Goal: Find specific fact: Find specific fact

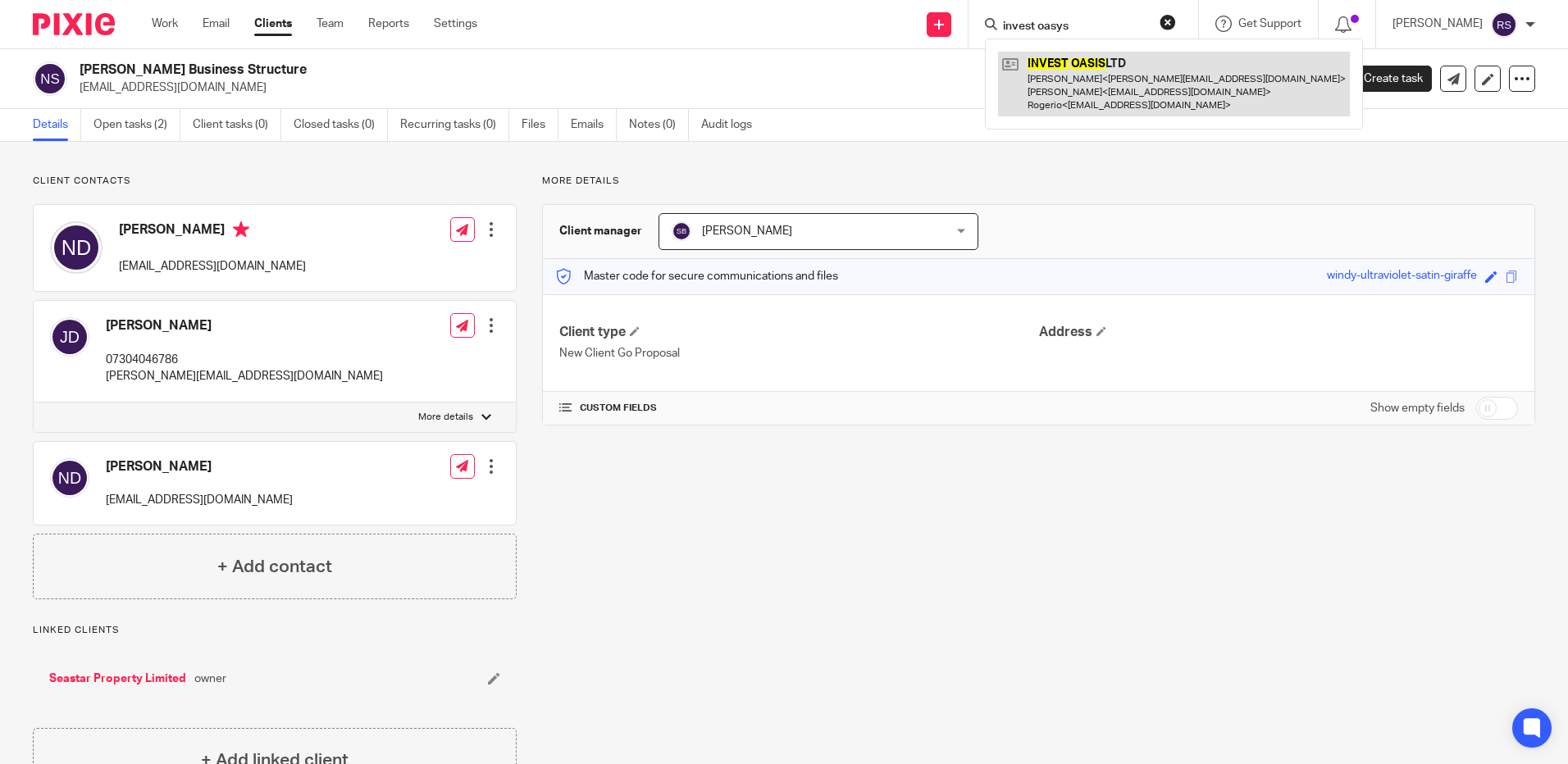
type input "invest oasys"
click at [1084, 66] on link at bounding box center [1173, 83] width 352 height 64
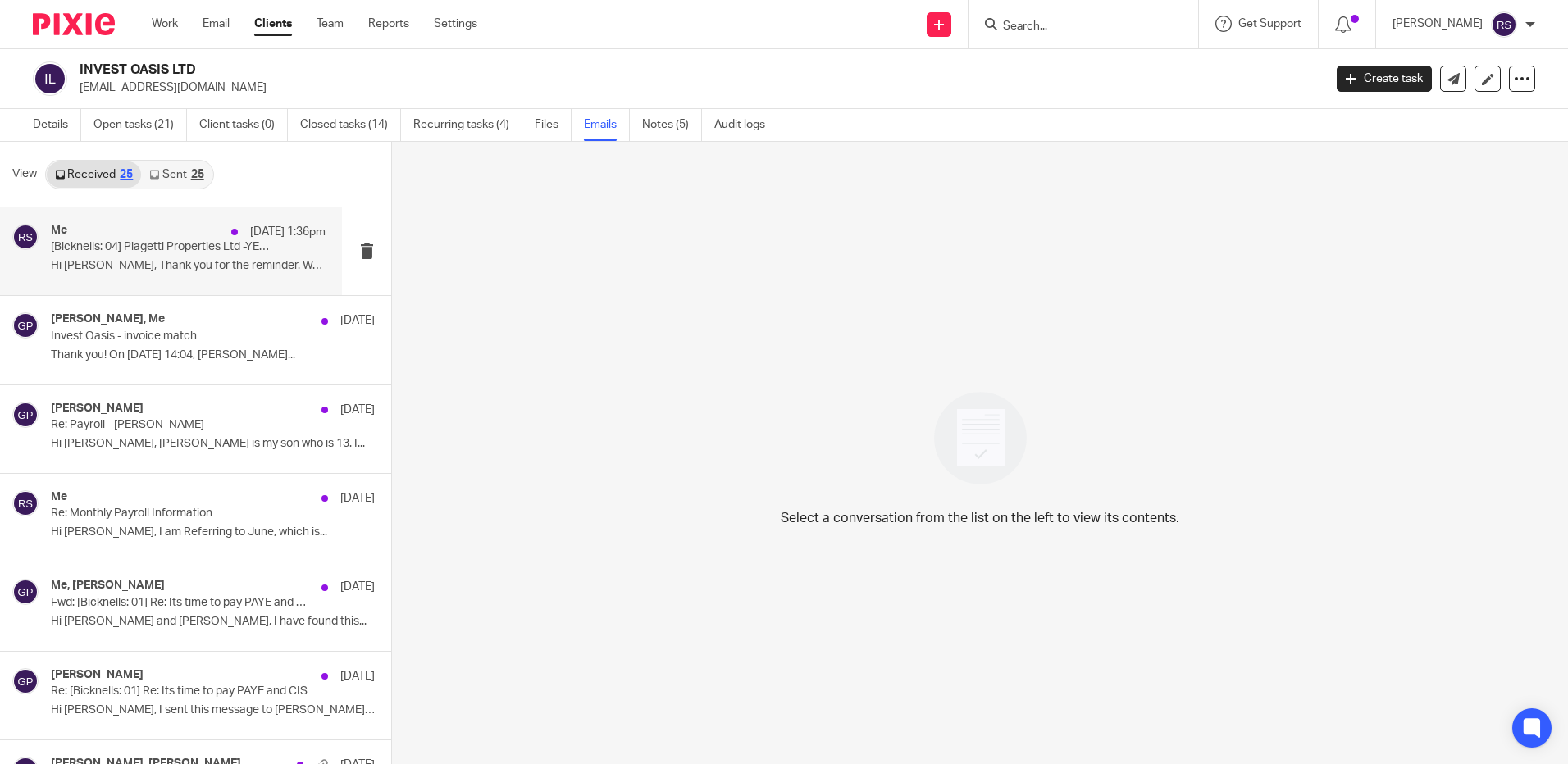
click at [165, 270] on p "Hi Rachel, Thank you for the reminder. We..." at bounding box center [188, 266] width 274 height 14
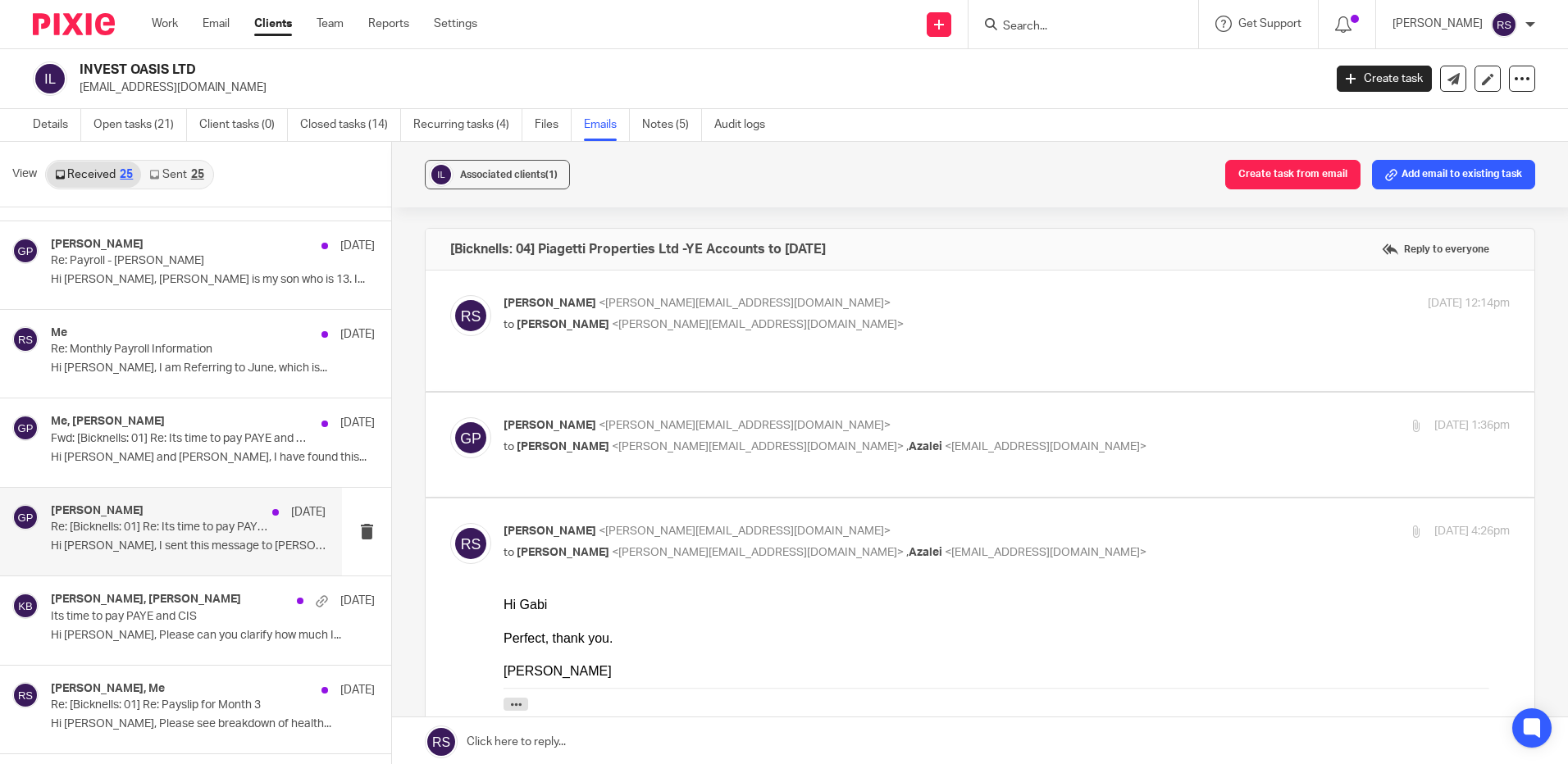
scroll to position [246, 0]
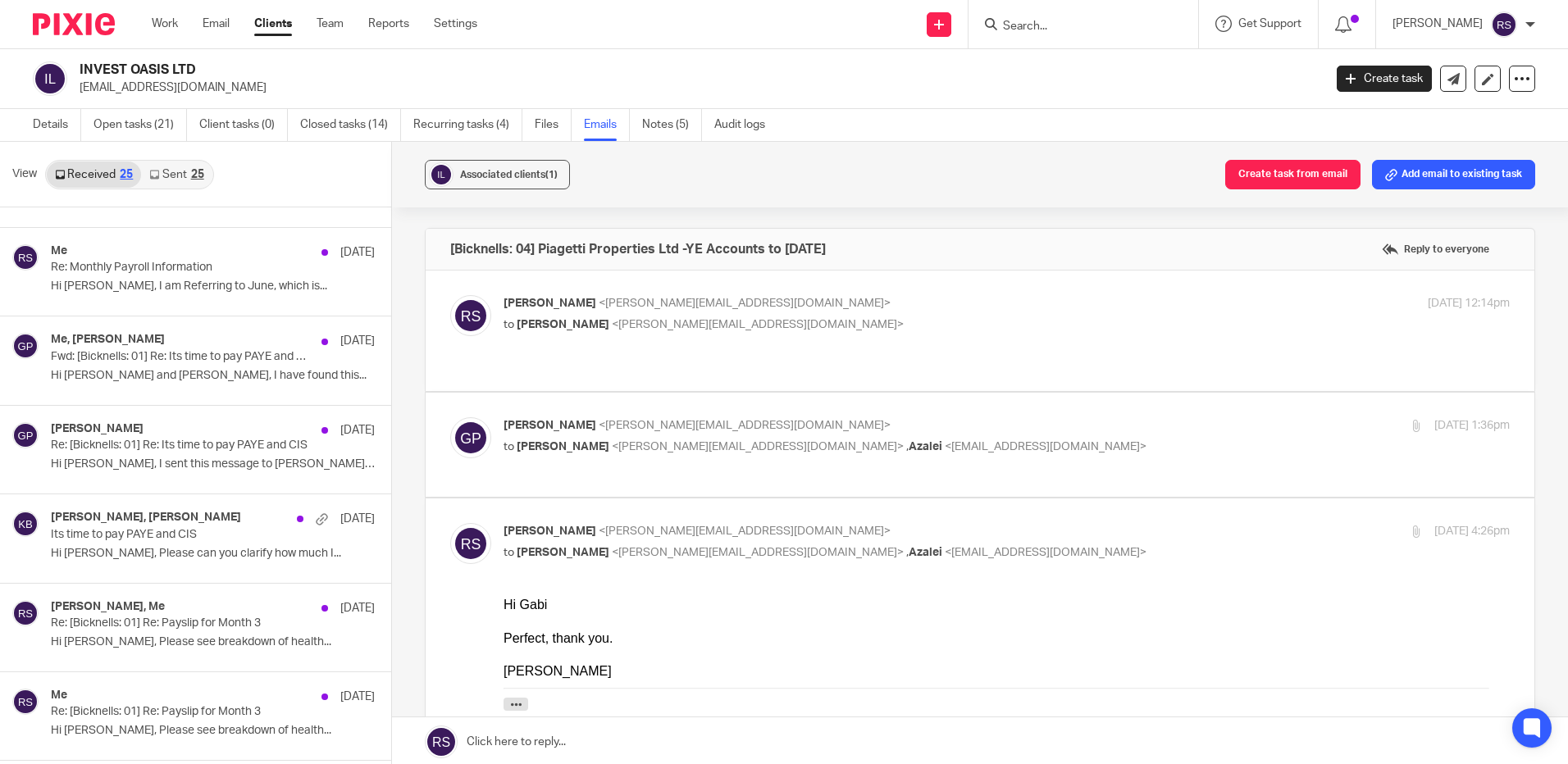
click at [167, 173] on link "Sent 25" at bounding box center [176, 174] width 71 height 26
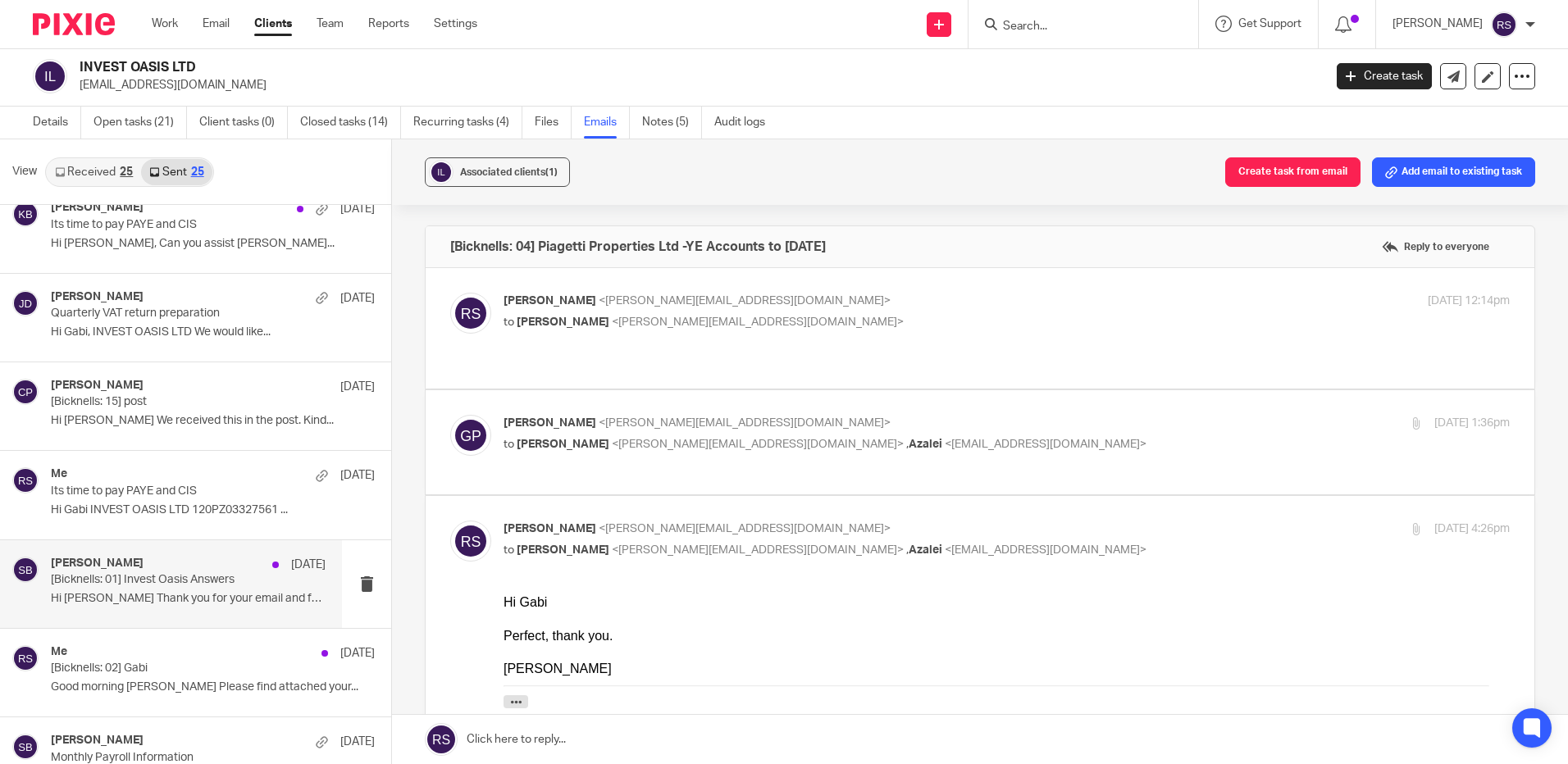
scroll to position [656, 0]
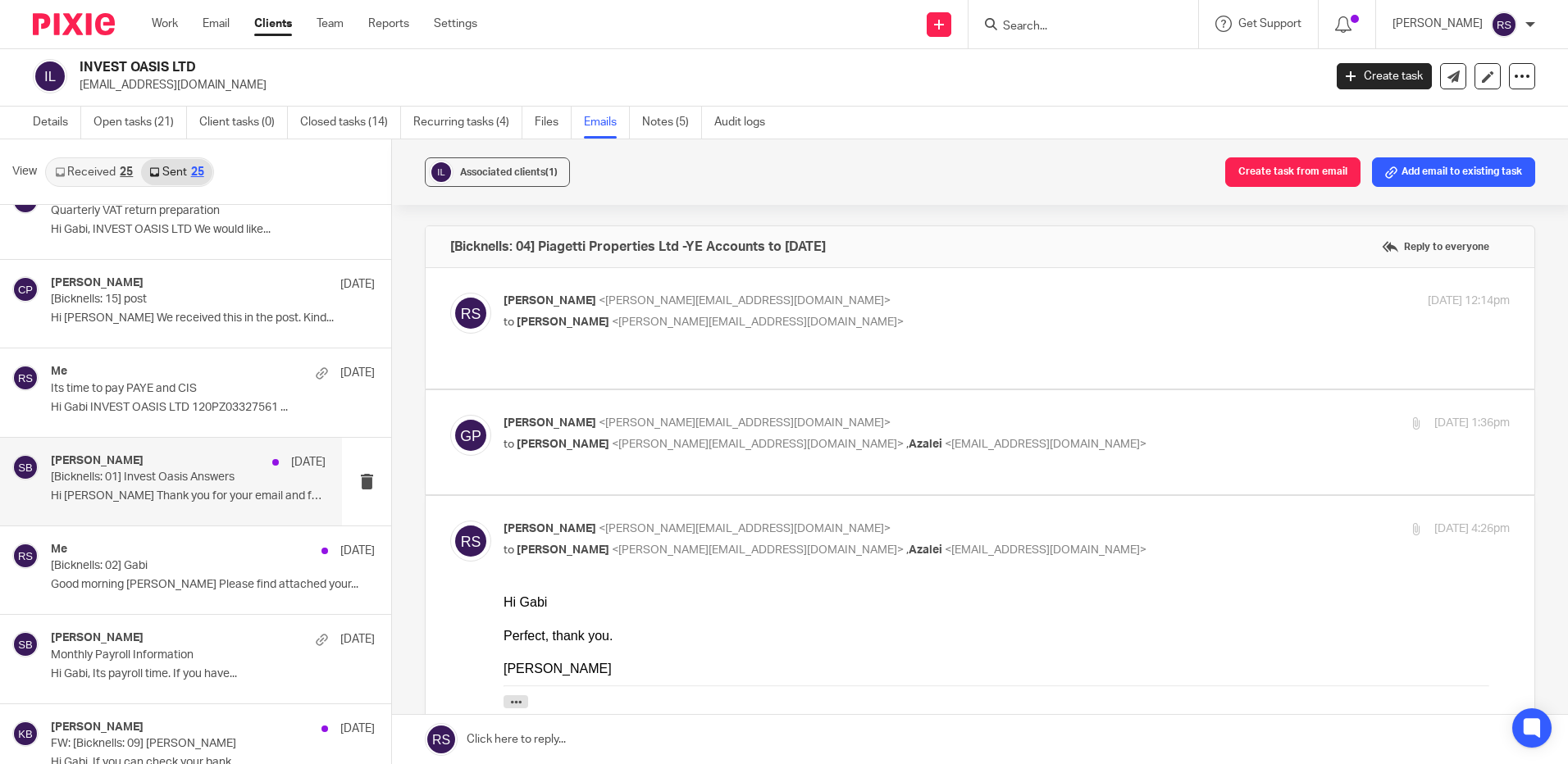
click at [146, 494] on p "Hi Gabi Thank you for your email and for..." at bounding box center [188, 495] width 274 height 14
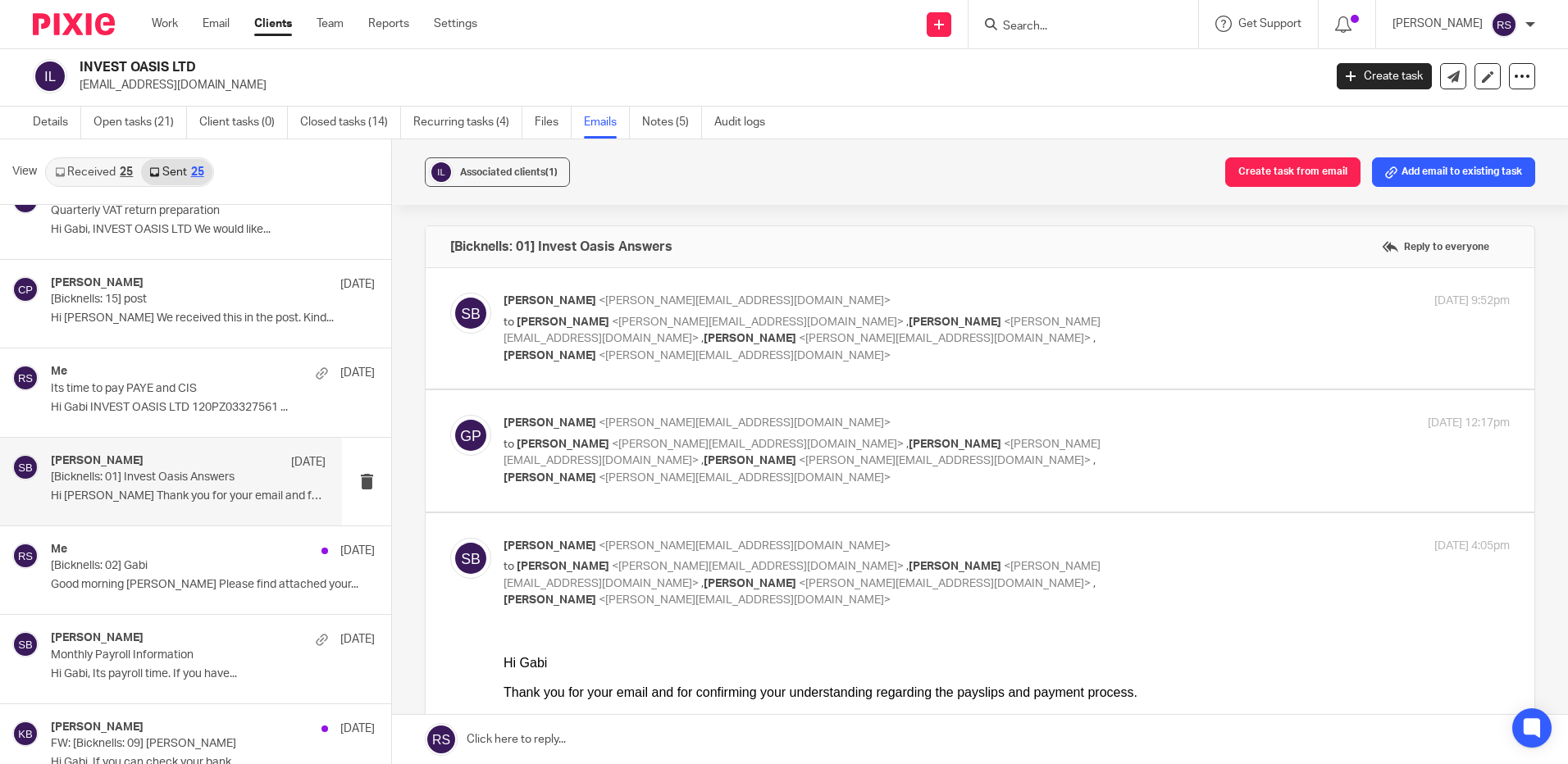
scroll to position [0, 0]
click at [827, 321] on span "<kate@bicknells.net>" at bounding box center [802, 330] width 597 height 29
checkbox input "true"
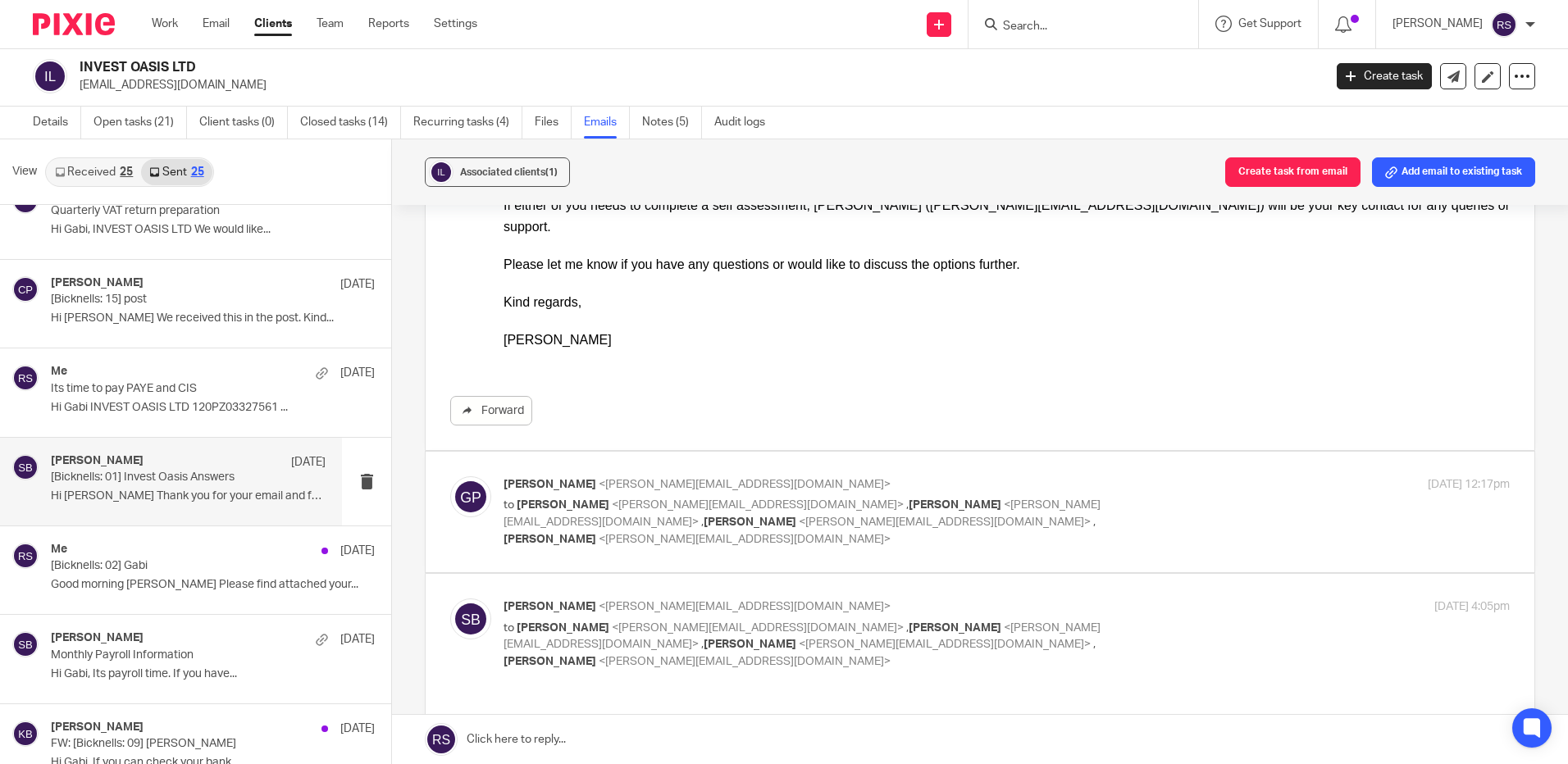
scroll to position [574, 0]
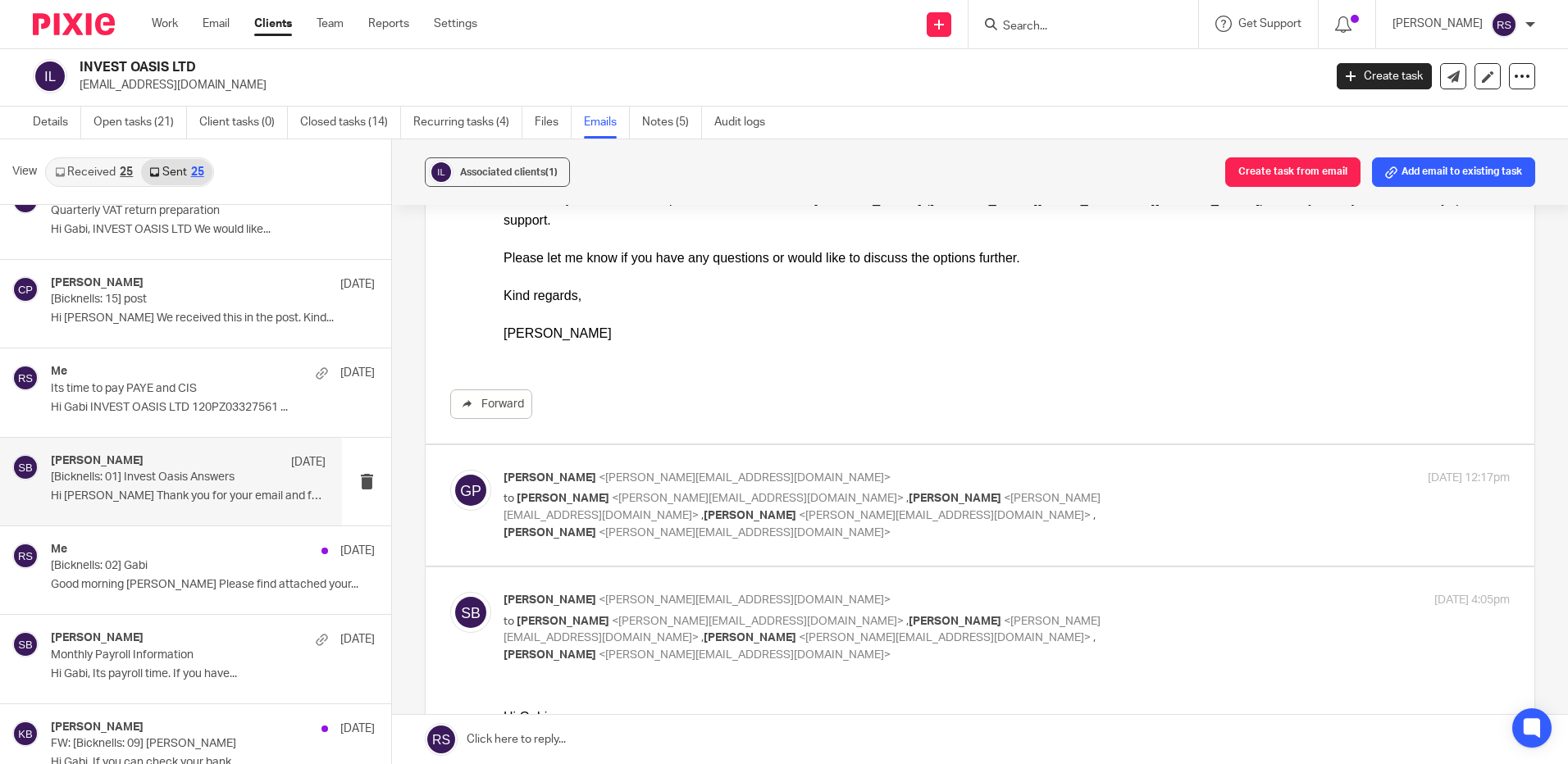
click at [908, 493] on span "[PERSON_NAME]" at bounding box center [954, 498] width 92 height 11
checkbox input "true"
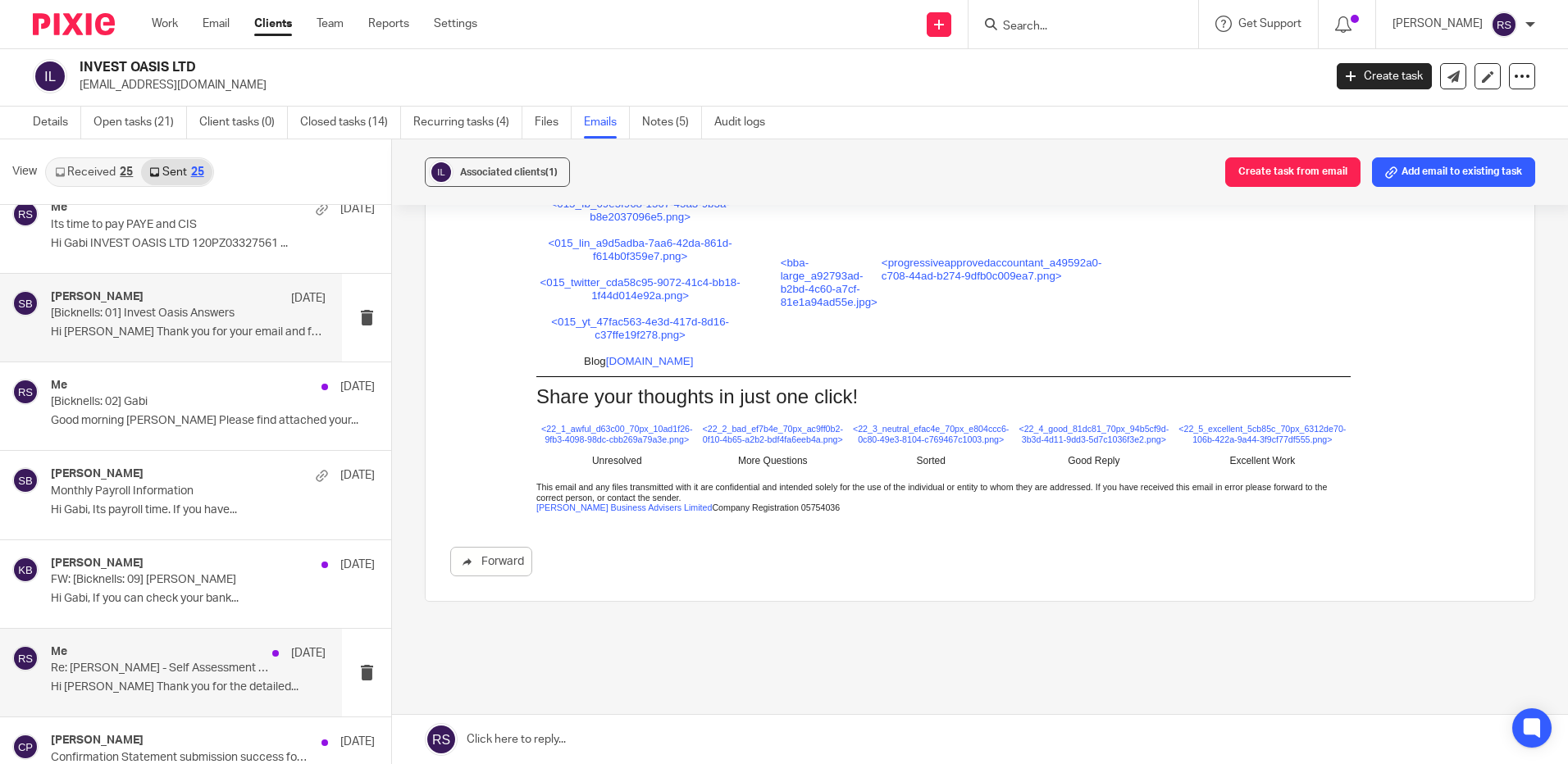
scroll to position [901, 0]
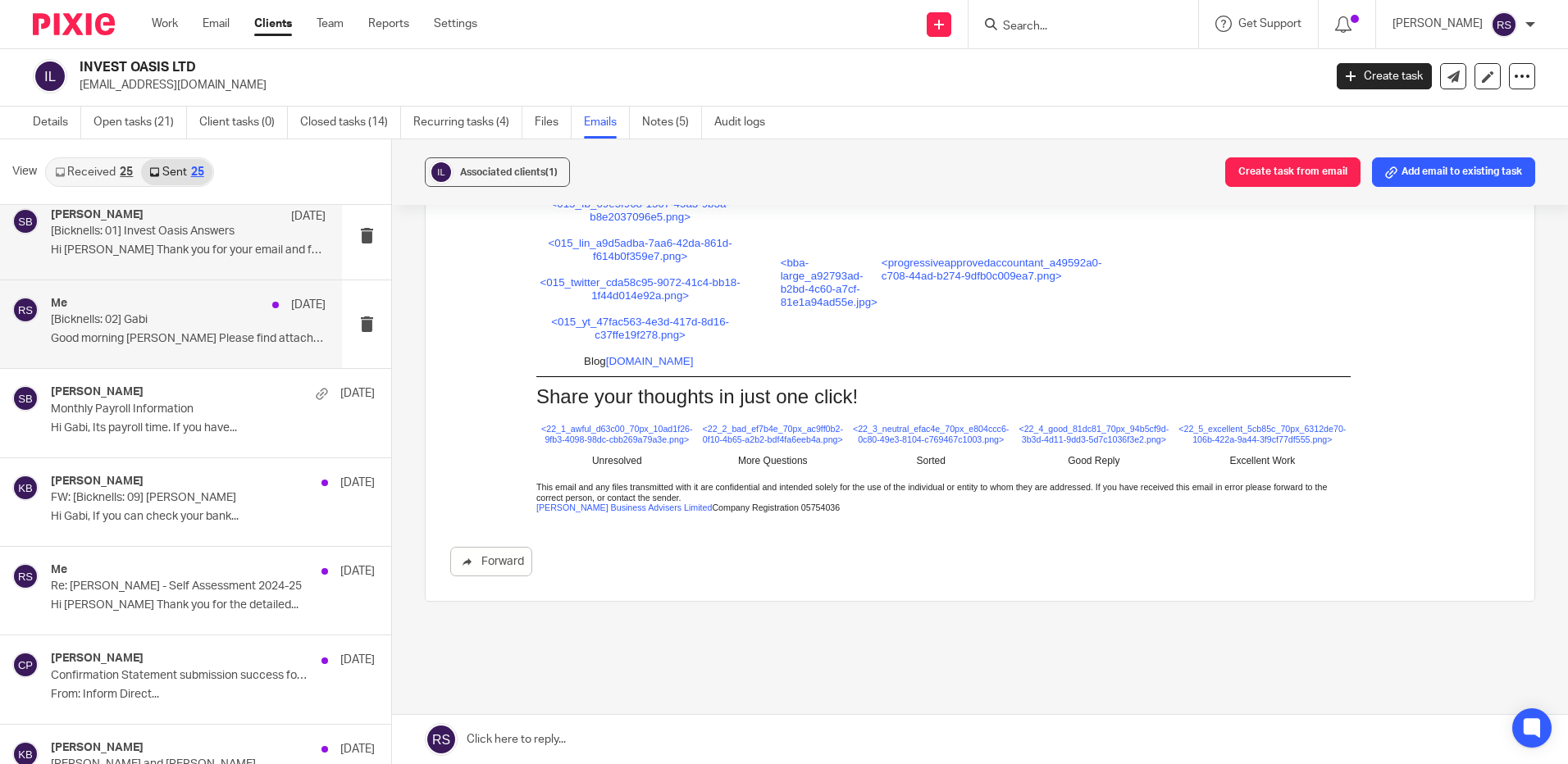
click at [155, 312] on div "Me 22 Jun" at bounding box center [188, 305] width 274 height 17
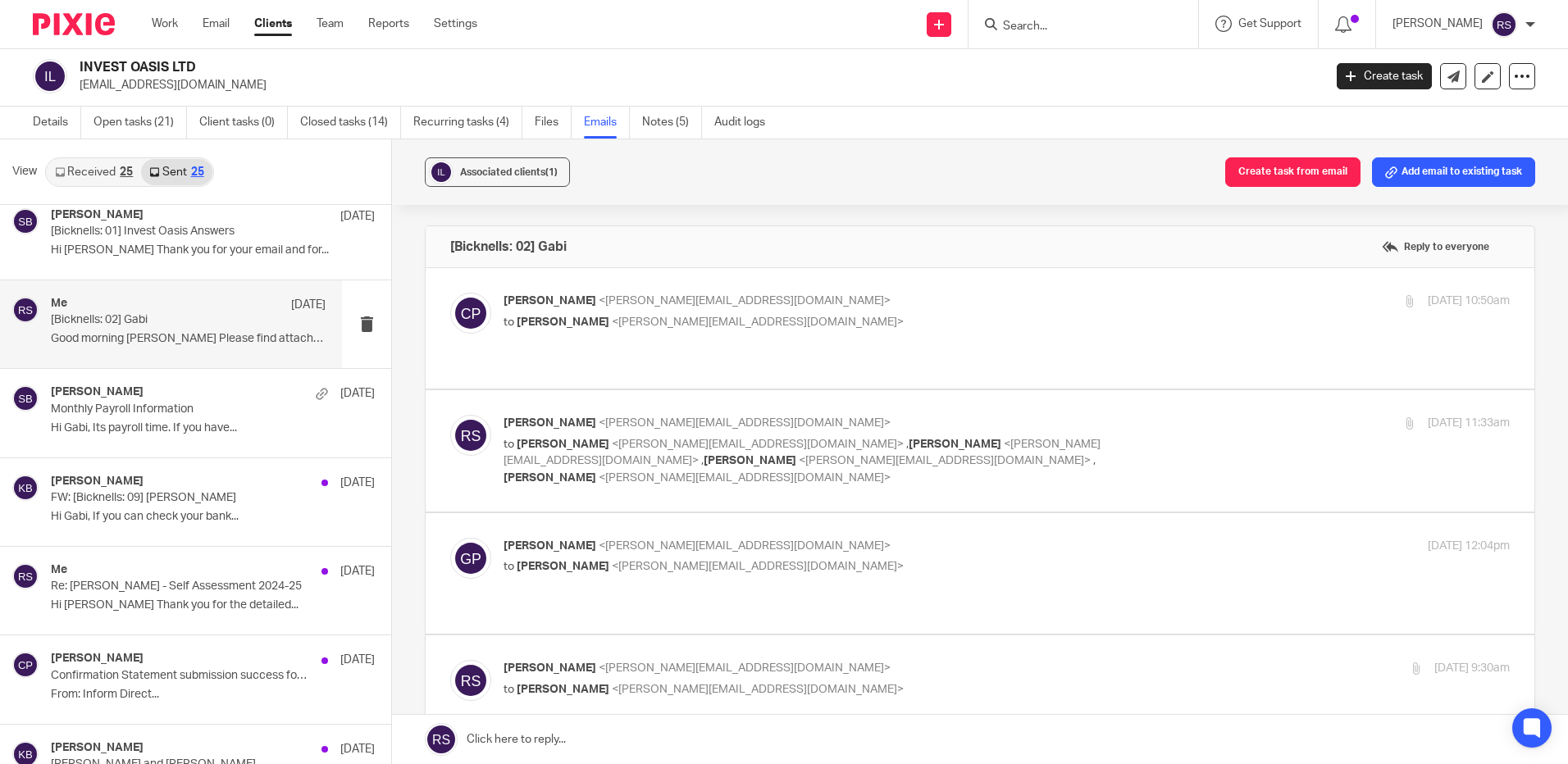
scroll to position [0, 0]
click at [947, 324] on p "to Rachel Shepherd <rachel@bicknells.net>" at bounding box center [838, 322] width 671 height 17
checkbox input "true"
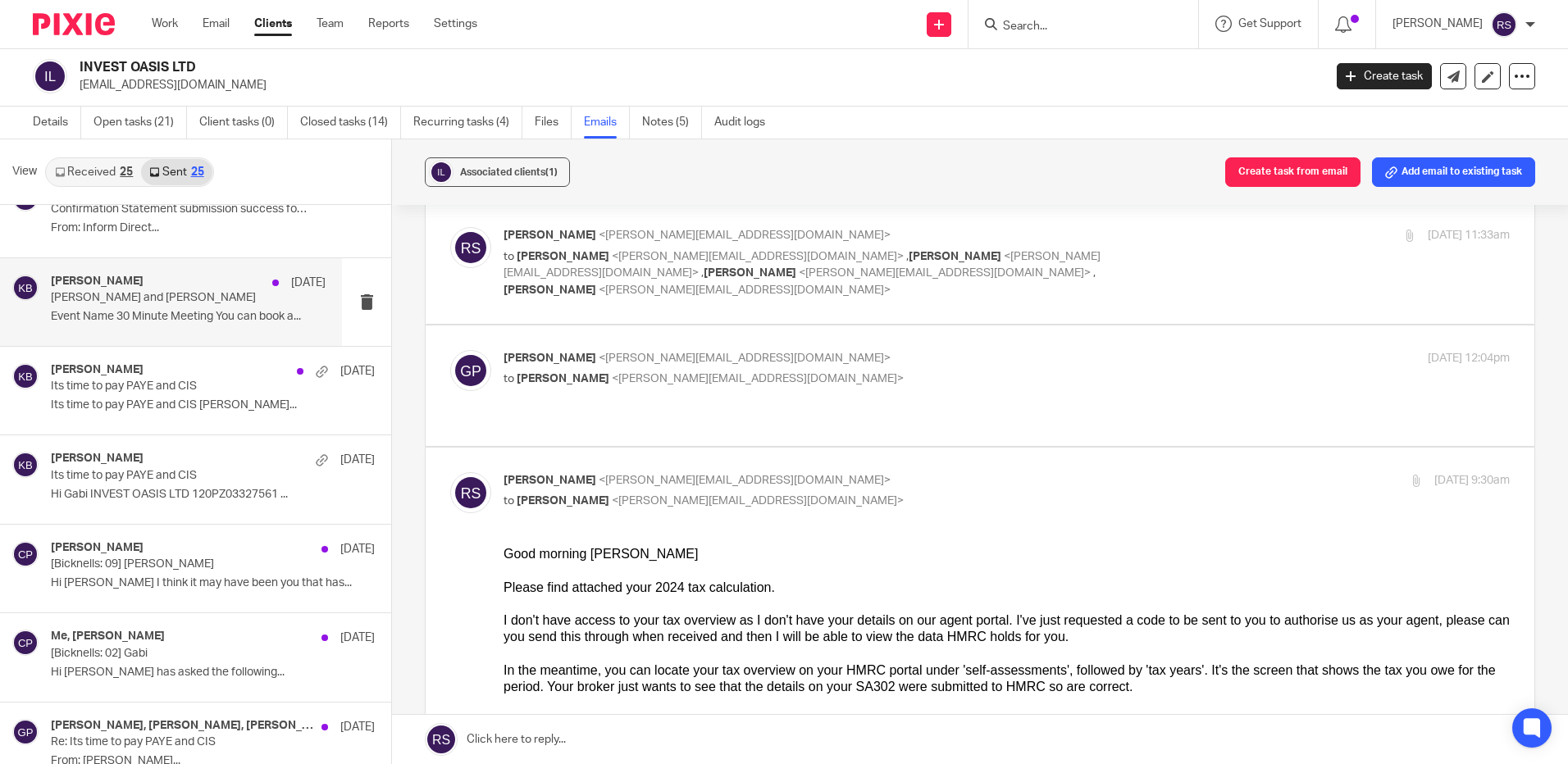
scroll to position [1394, 0]
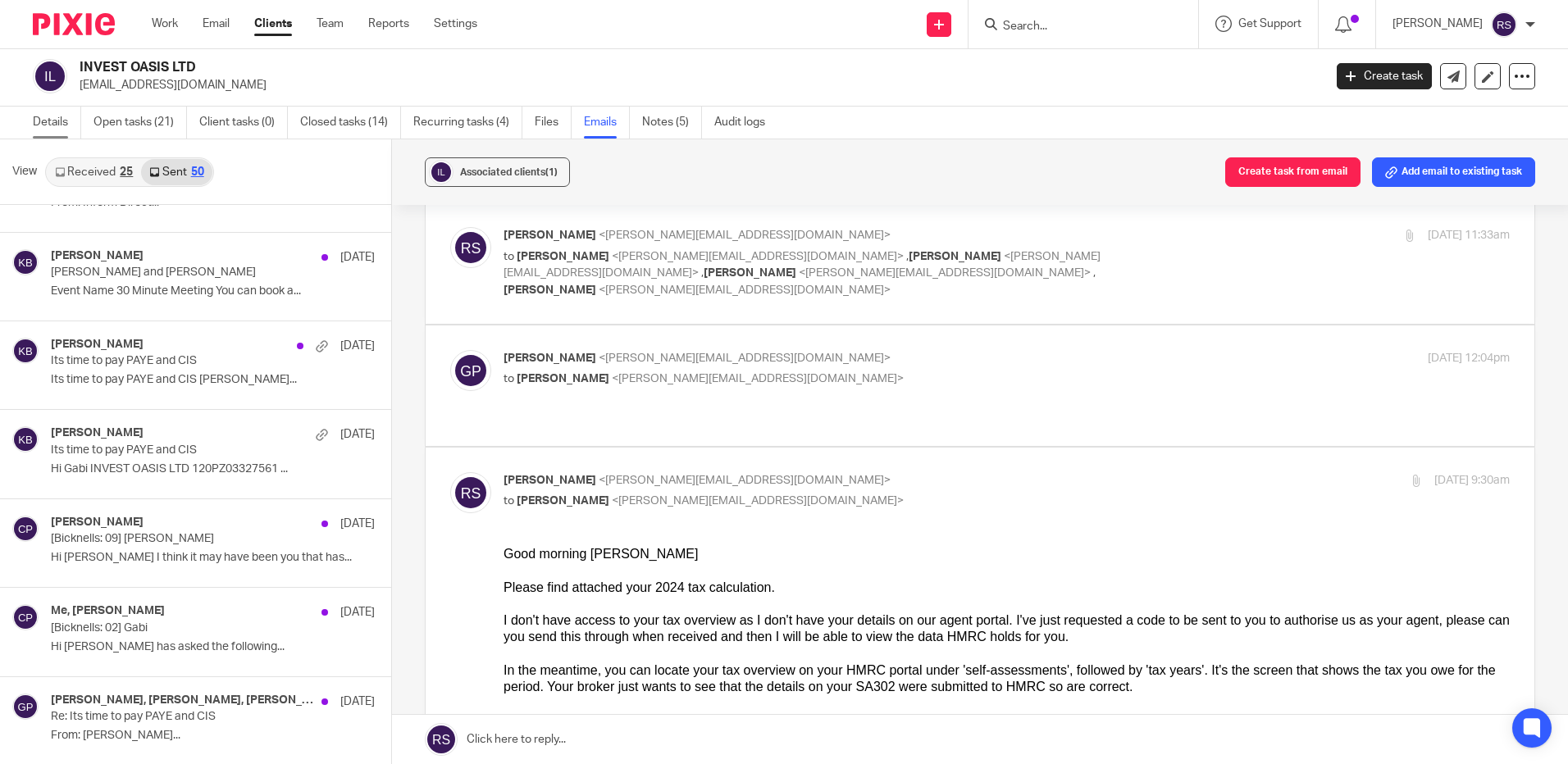
click at [35, 117] on link "Details" at bounding box center [57, 122] width 49 height 32
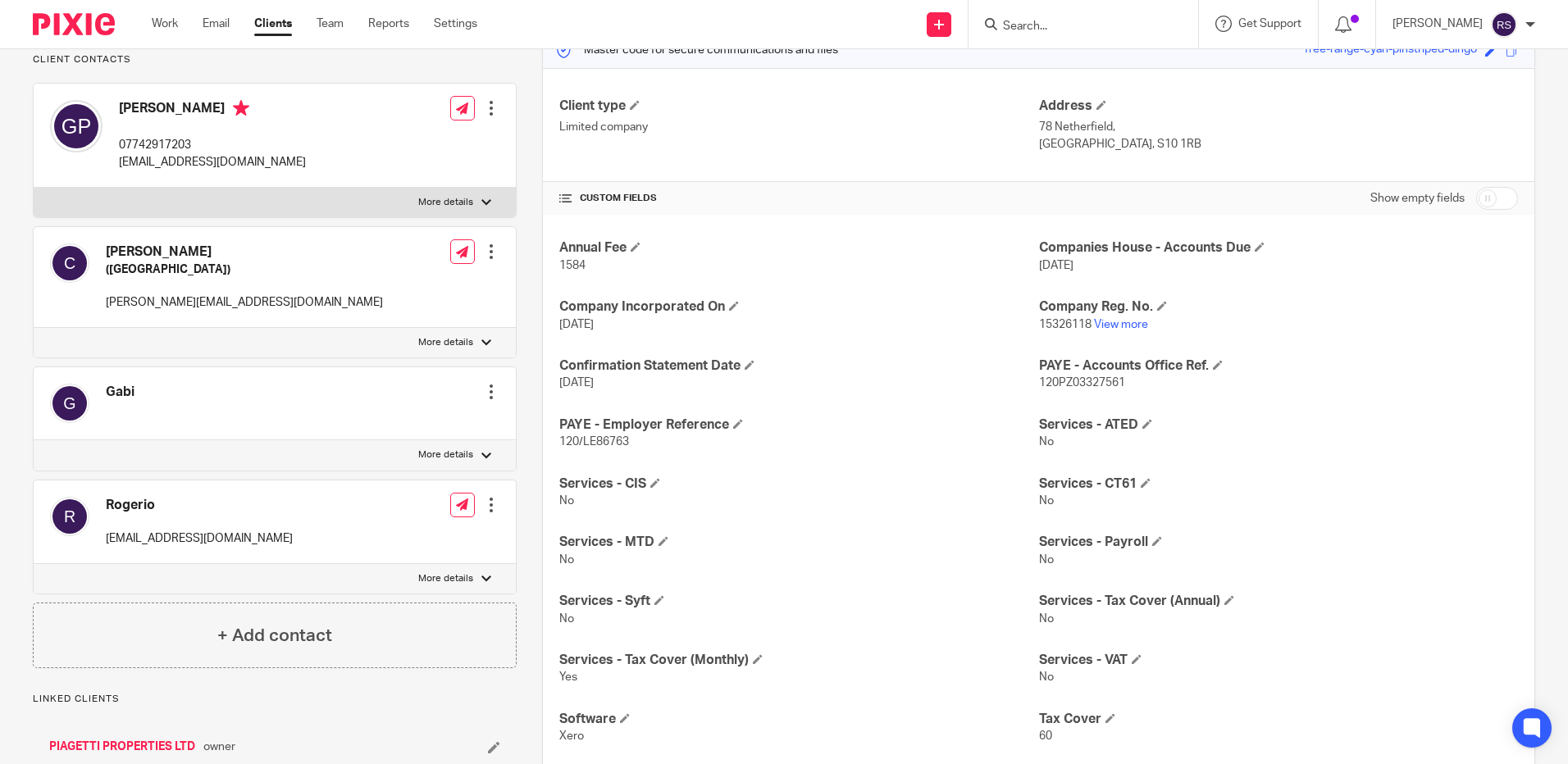
scroll to position [442, 0]
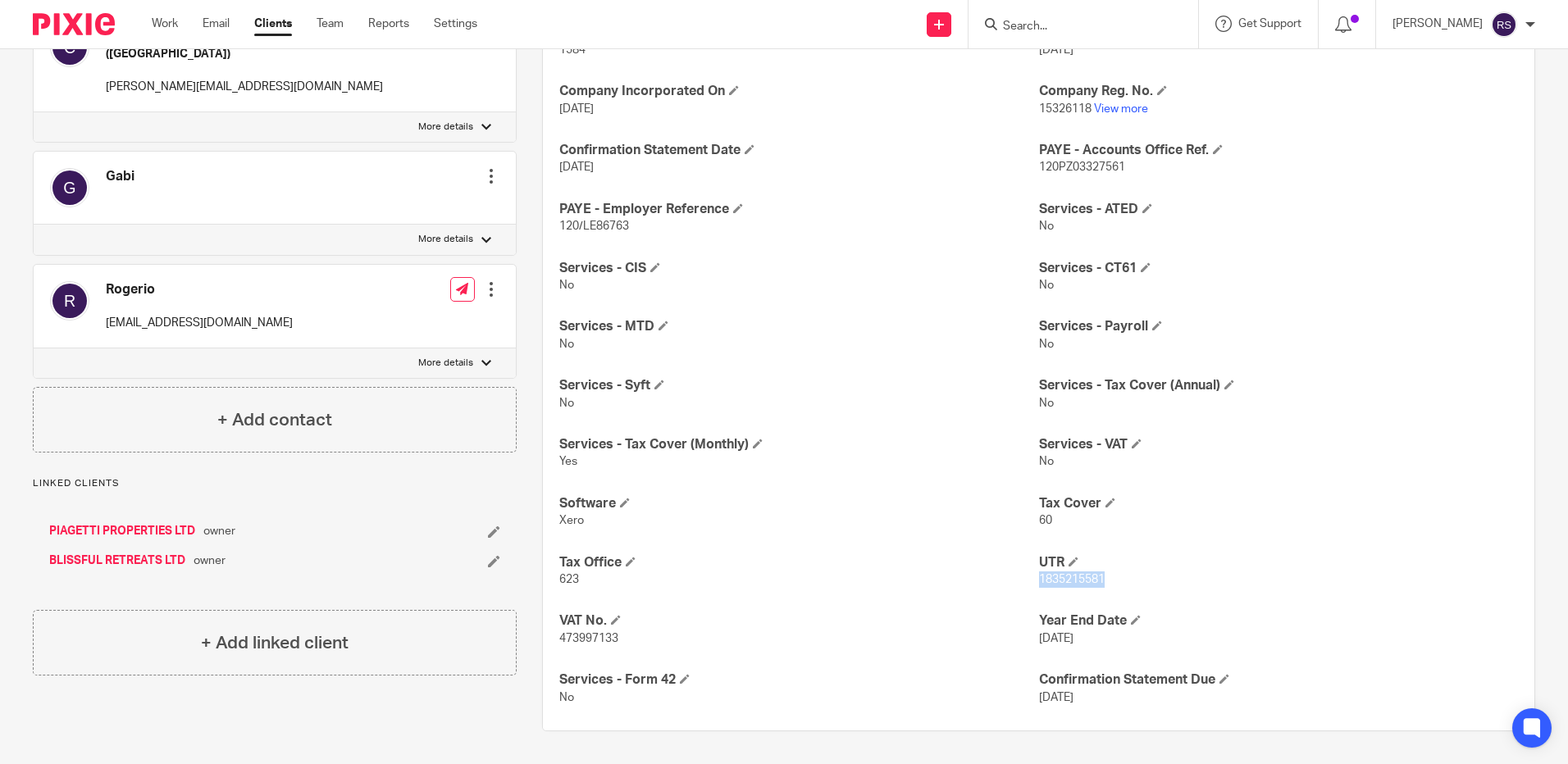
drag, startPoint x: 1105, startPoint y: 581, endPoint x: 1031, endPoint y: 580, distance: 74.0
click at [1039, 580] on p "1835215581" at bounding box center [1278, 579] width 479 height 17
copy span "1835215581"
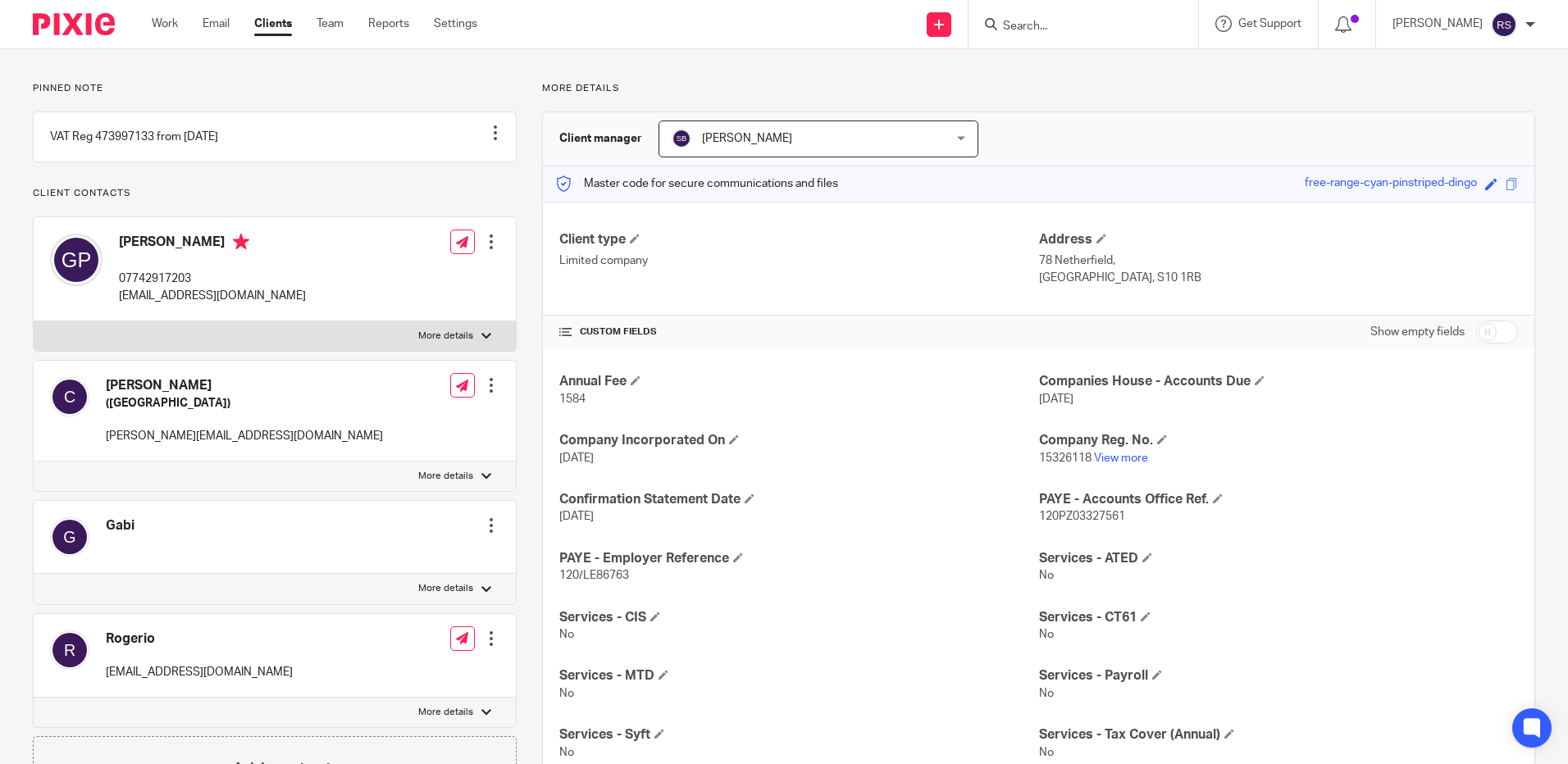
scroll to position [0, 0]
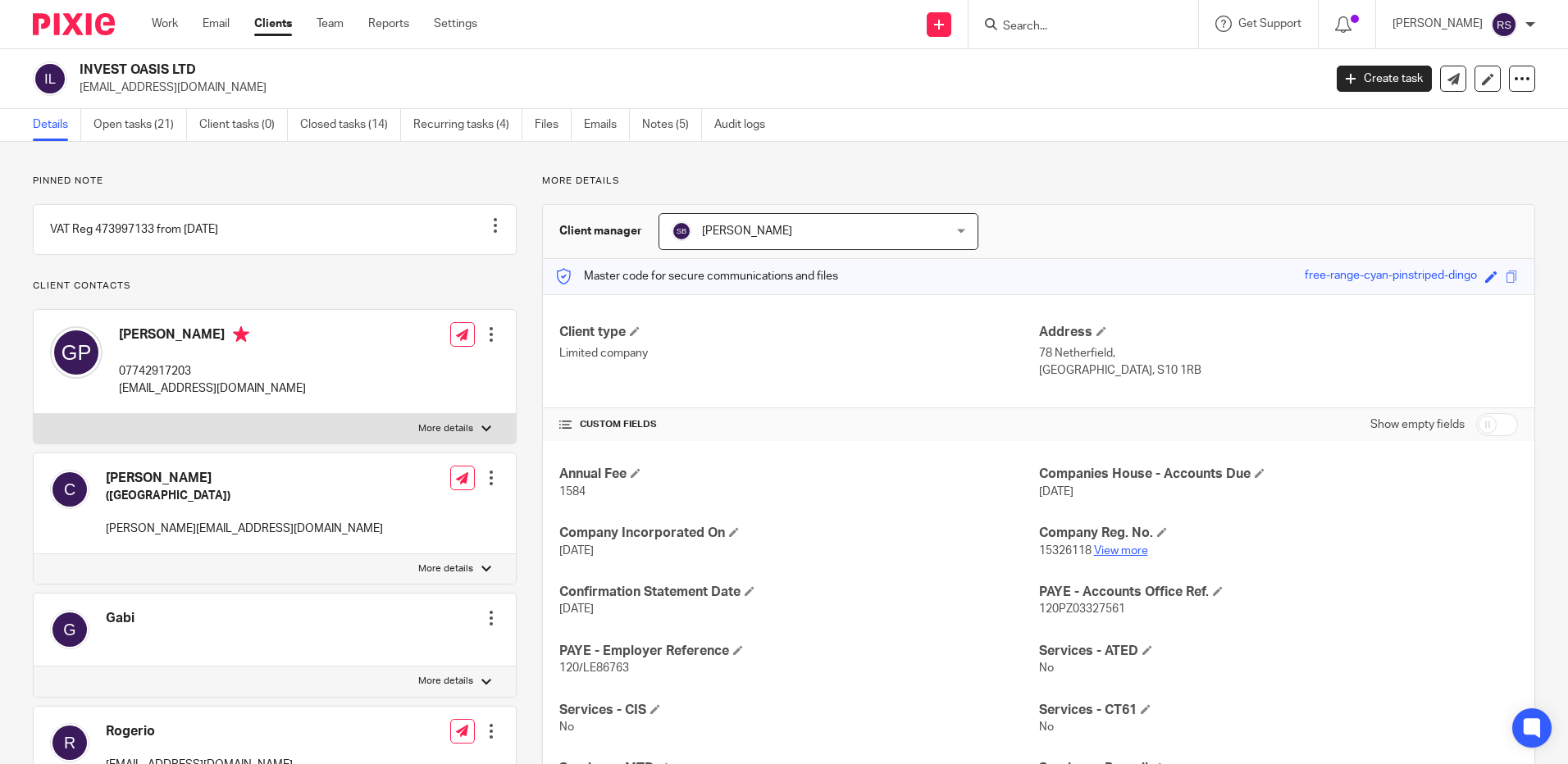
click at [1131, 549] on link "View more" at bounding box center [1121, 550] width 54 height 11
